Goal: Information Seeking & Learning: Understand process/instructions

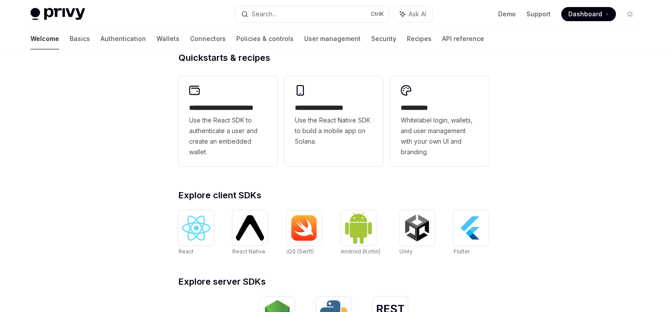
scroll to position [222, 0]
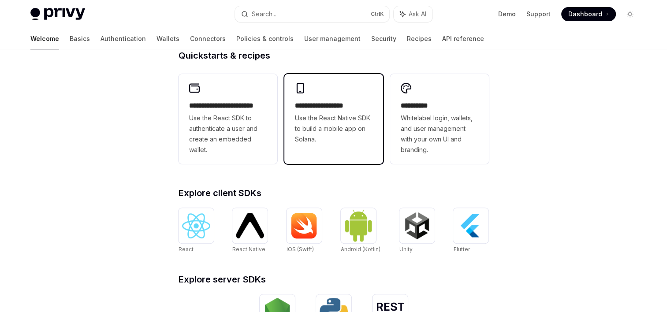
click at [356, 116] on span "Use the React Native SDK to build a mobile app on Solana." at bounding box center [334, 129] width 78 height 32
type textarea "*"
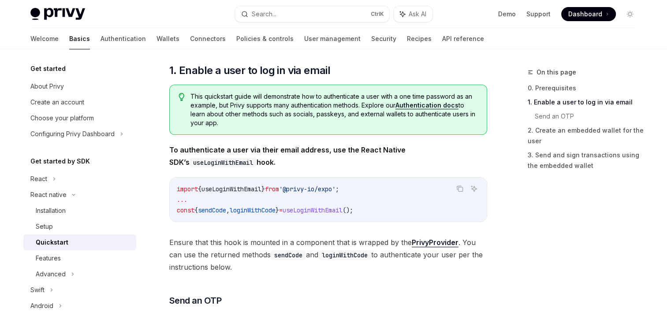
scroll to position [132, 0]
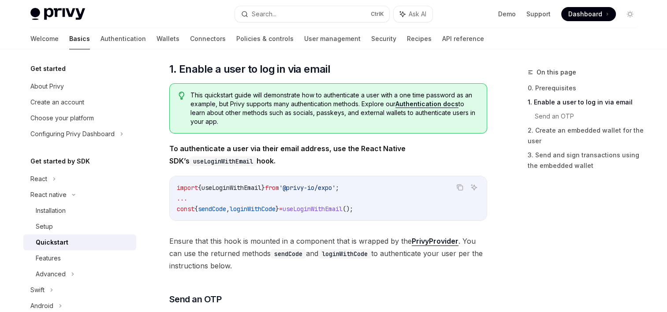
click at [339, 188] on span ";" at bounding box center [337, 188] width 4 height 8
click at [261, 185] on span "useLoginWithEmail" at bounding box center [231, 188] width 60 height 8
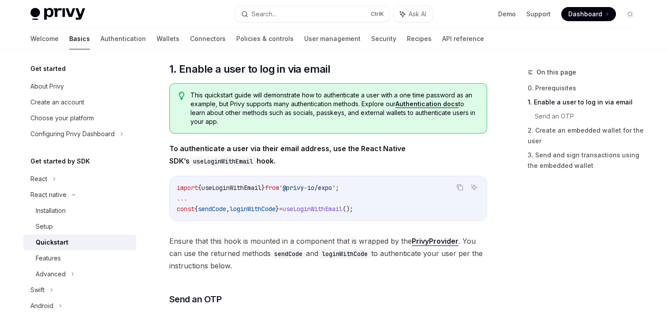
drag, startPoint x: 265, startPoint y: 185, endPoint x: 328, endPoint y: 187, distance: 63.0
click at [328, 187] on span "'@privy-io/expo'" at bounding box center [307, 188] width 56 height 8
click at [509, 15] on link "Demo" at bounding box center [507, 14] width 18 height 9
